Goal: Navigation & Orientation: Go to known website

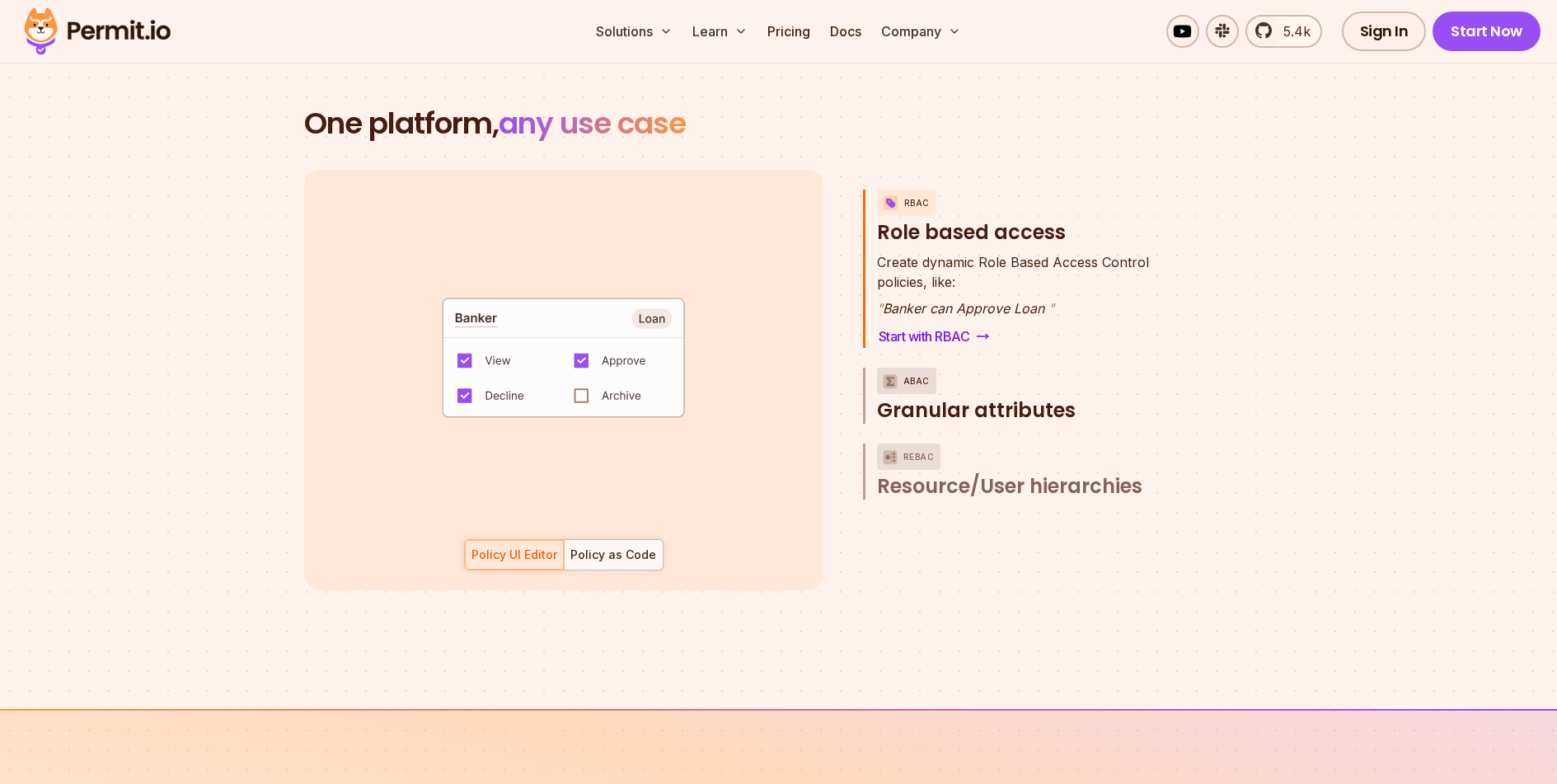
scroll to position [2243, 0]
